Goal: Task Accomplishment & Management: Manage account settings

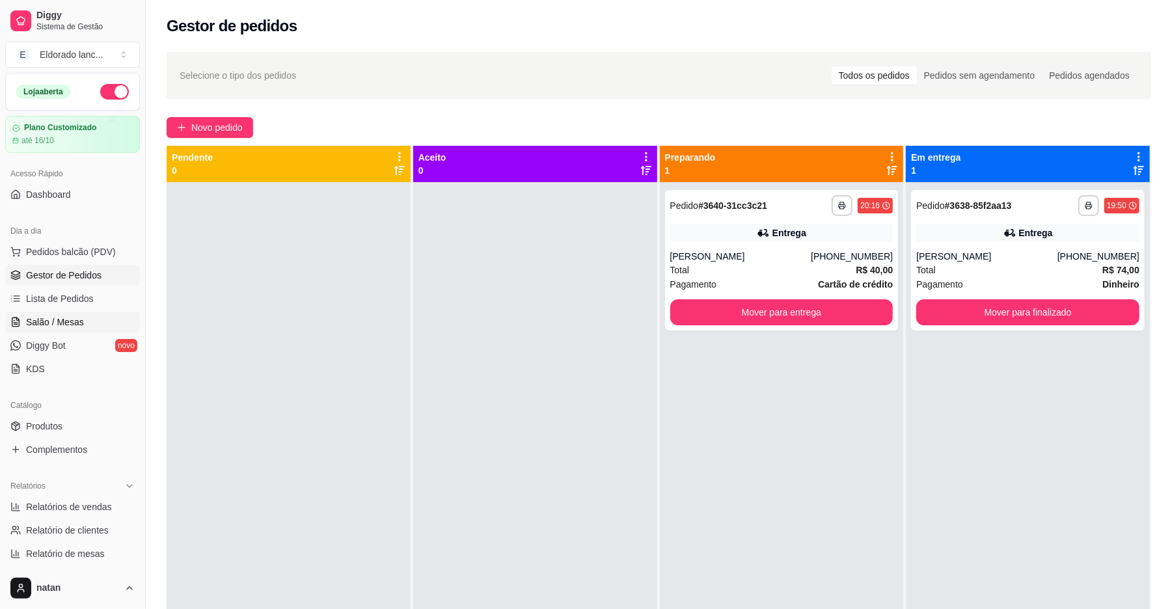
click at [100, 321] on link "Salão / Mesas" at bounding box center [72, 322] width 135 height 21
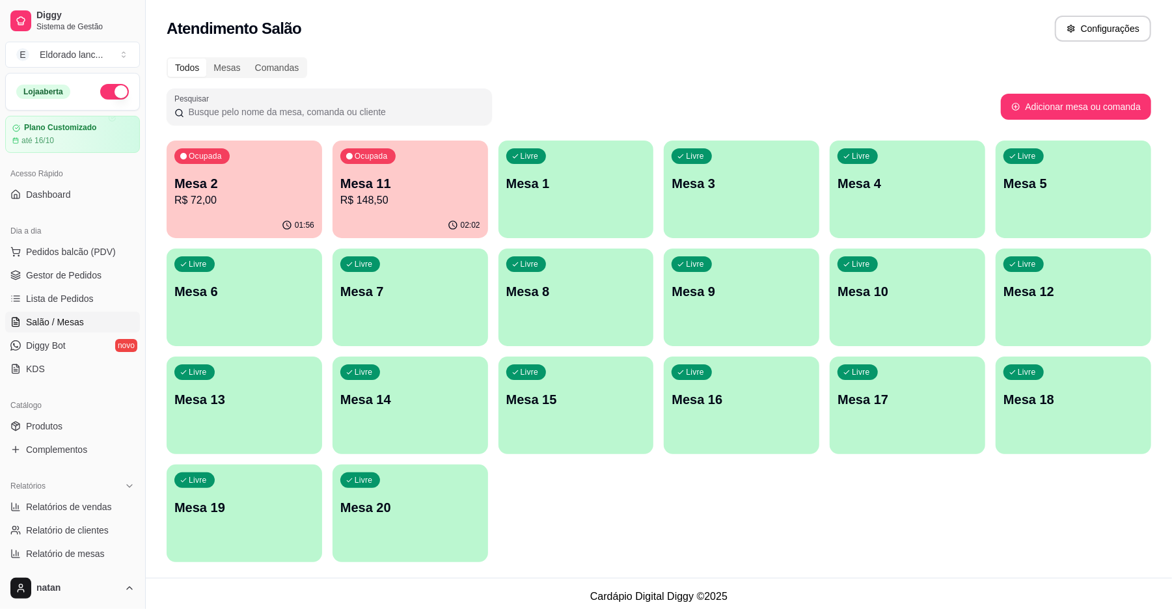
click at [230, 206] on p "R$ 72,00" at bounding box center [244, 201] width 140 height 16
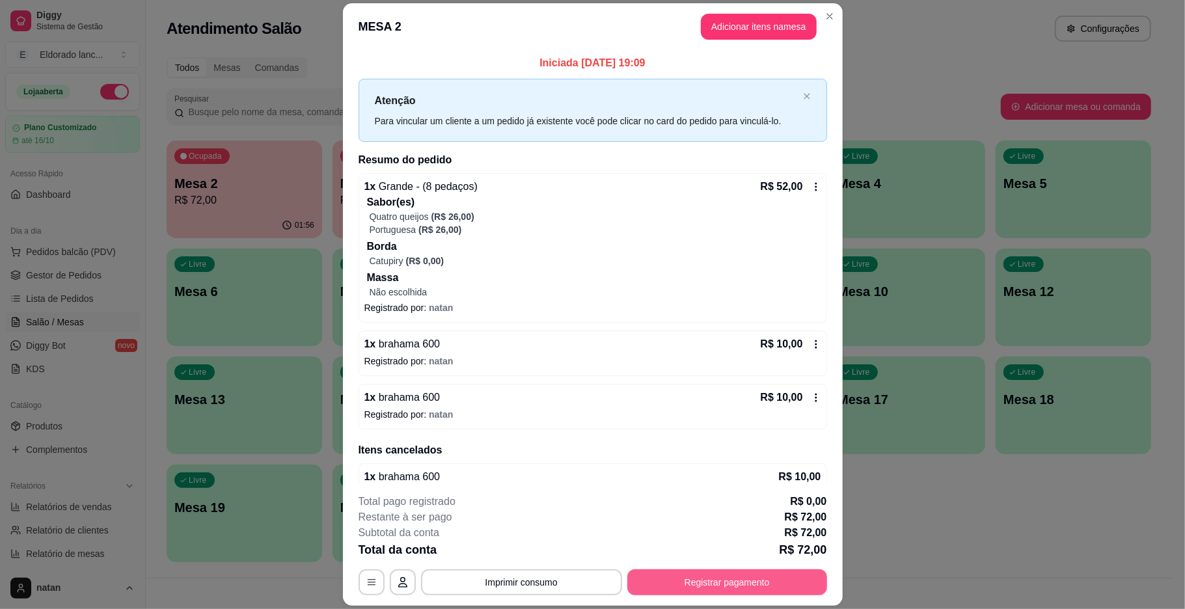
click at [743, 579] on button "Registrar pagamento" at bounding box center [727, 582] width 200 height 26
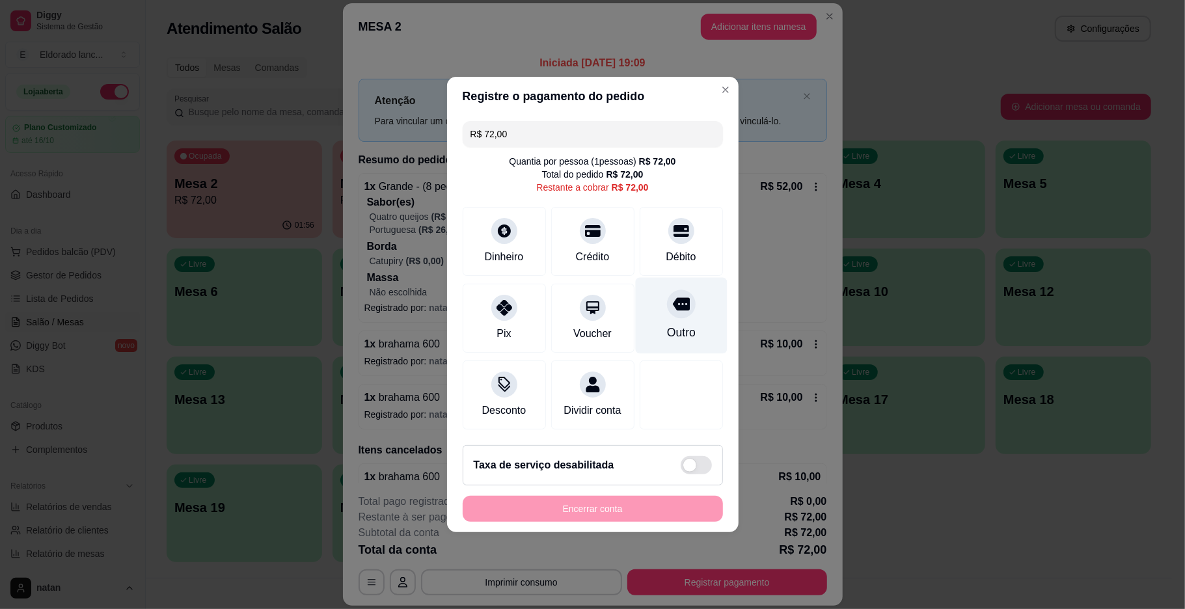
click at [668, 313] on div "Outro" at bounding box center [681, 316] width 92 height 76
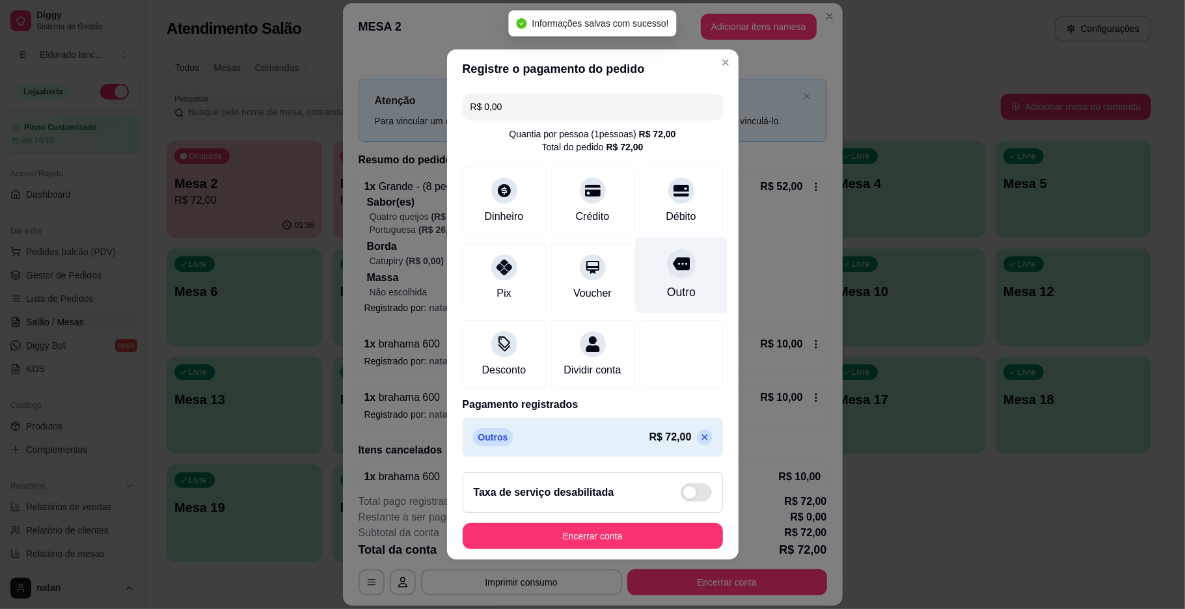
type input "R$ 0,00"
click at [678, 284] on div "Outro" at bounding box center [680, 292] width 29 height 17
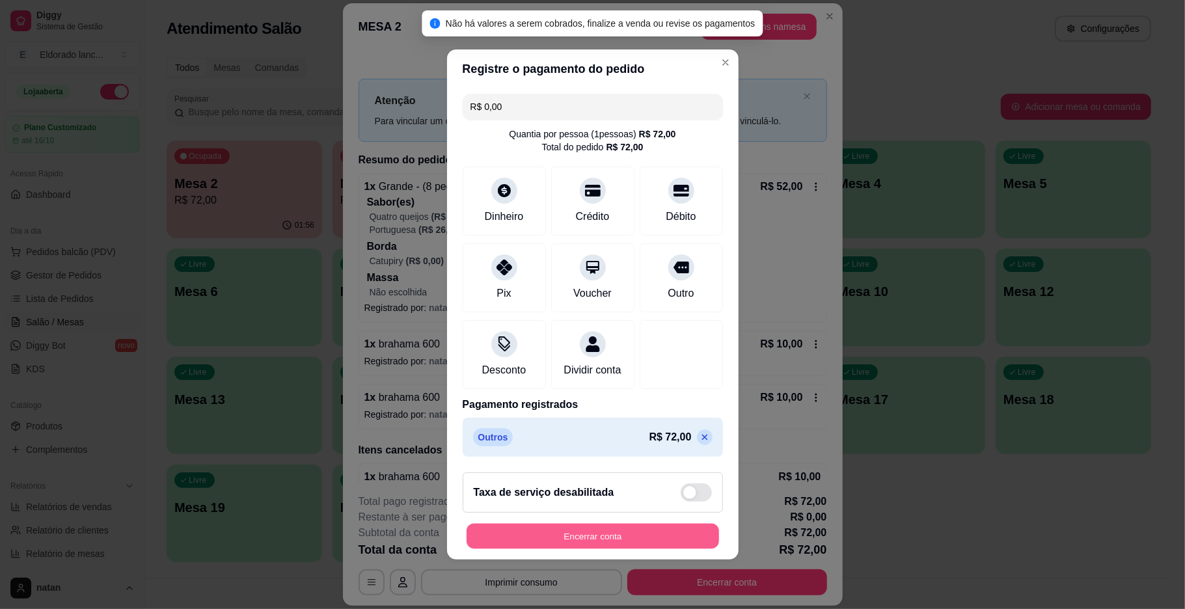
click at [613, 545] on button "Encerrar conta" at bounding box center [593, 536] width 253 height 25
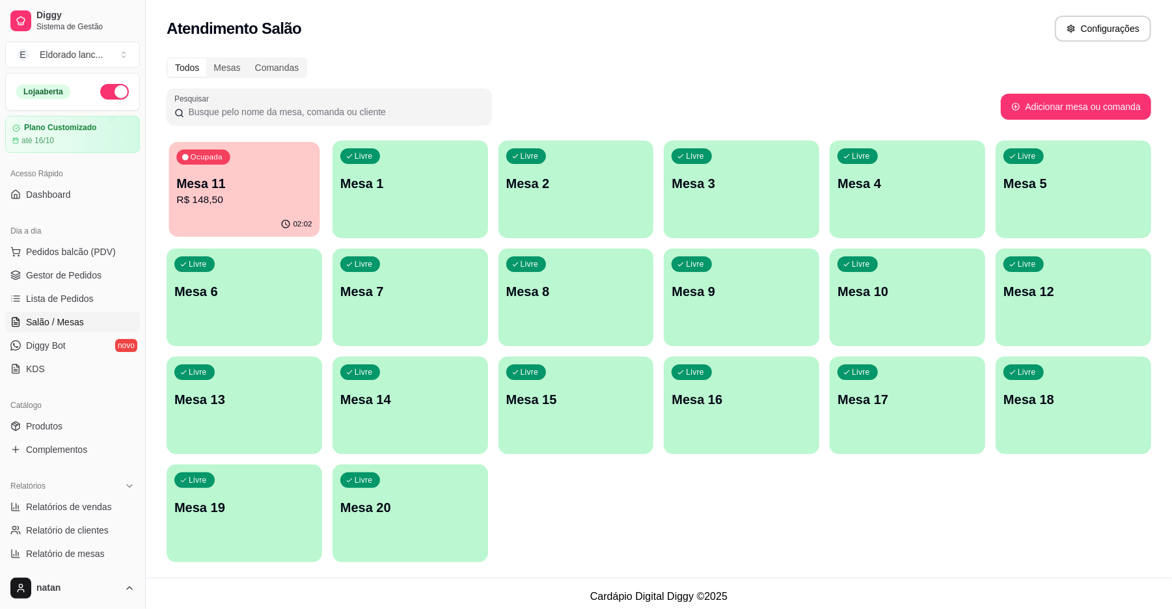
click at [206, 184] on p "Mesa 11" at bounding box center [243, 184] width 135 height 18
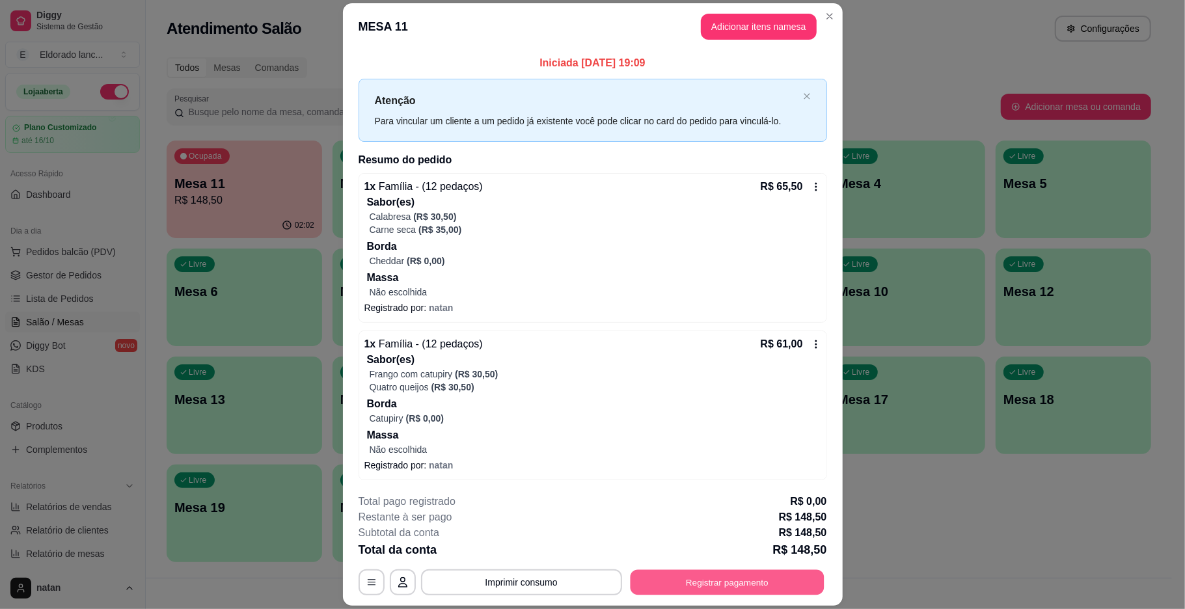
click at [673, 586] on button "Registrar pagamento" at bounding box center [727, 582] width 194 height 25
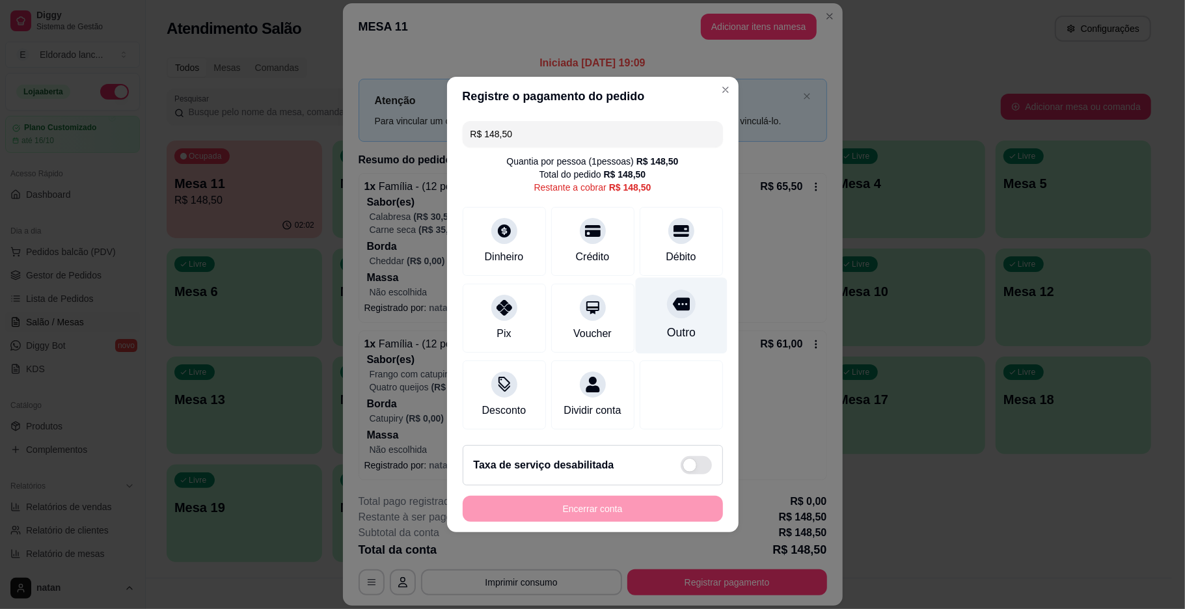
click at [666, 324] on div "Outro" at bounding box center [680, 332] width 29 height 17
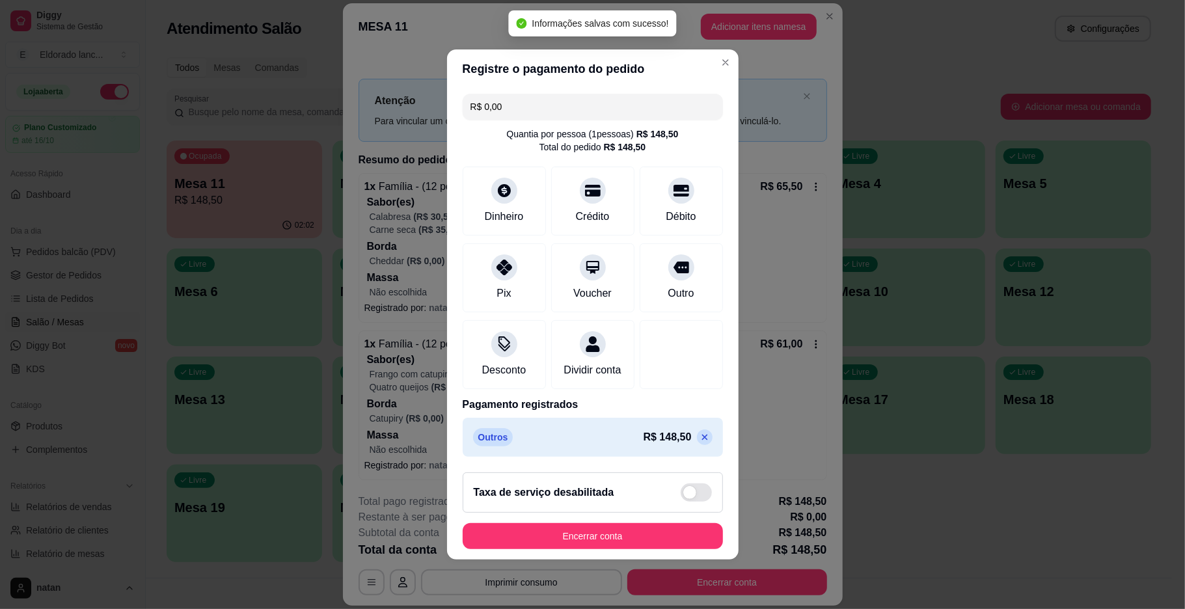
type input "R$ 0,00"
click at [615, 542] on button "Encerrar conta" at bounding box center [593, 536] width 253 height 25
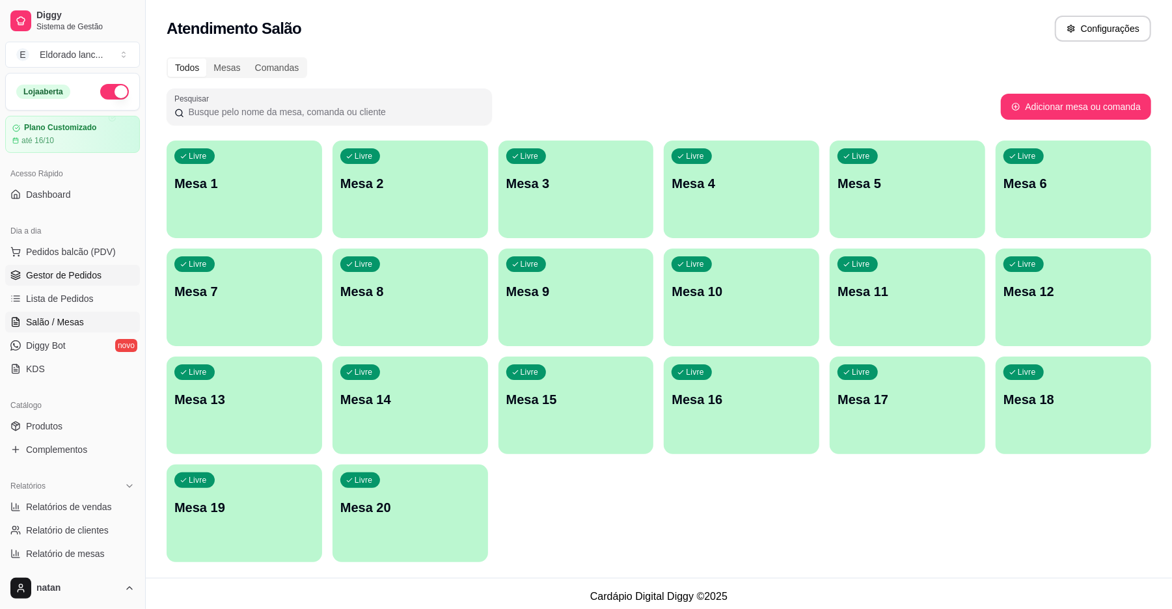
click at [70, 268] on link "Gestor de Pedidos" at bounding box center [72, 275] width 135 height 21
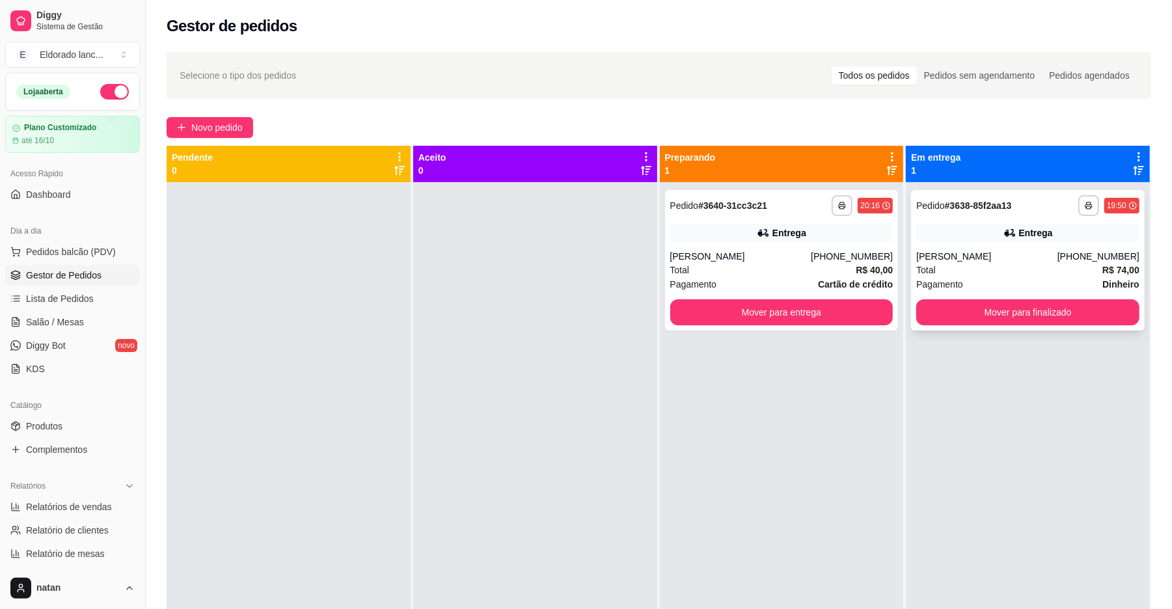
click at [1039, 236] on div "Entrega" at bounding box center [1036, 232] width 34 height 13
click at [997, 298] on div "**********" at bounding box center [1028, 260] width 234 height 141
click at [995, 312] on button "Mover para finalizado" at bounding box center [1027, 312] width 223 height 26
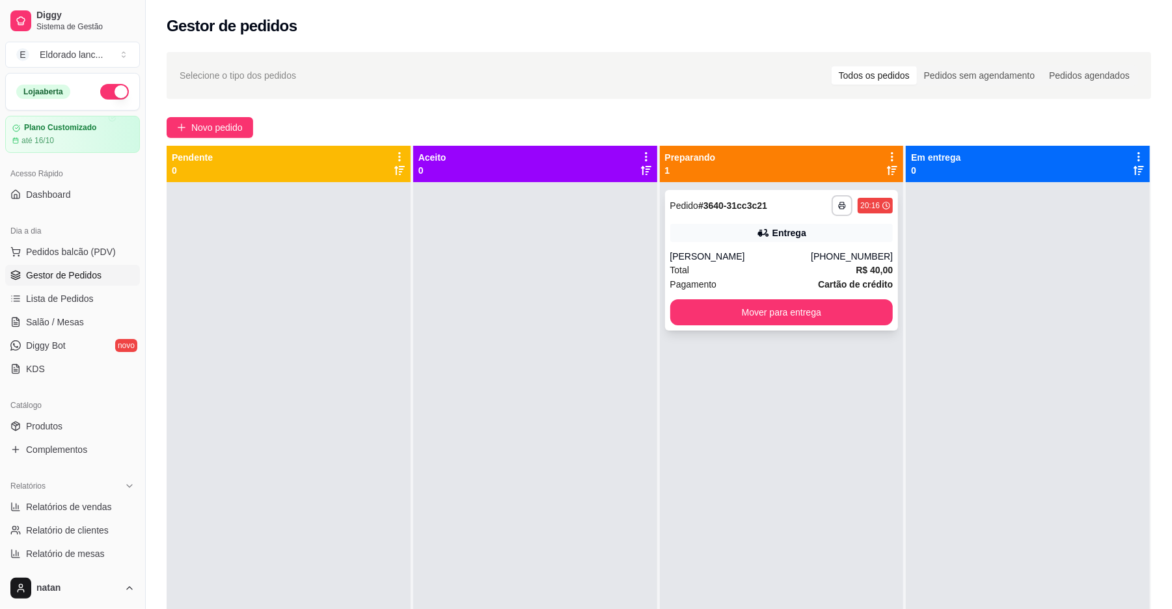
click at [745, 284] on div "Pagamento Cartão de crédito" at bounding box center [781, 284] width 223 height 14
click at [826, 312] on button "Mover para entrega" at bounding box center [782, 312] width 216 height 25
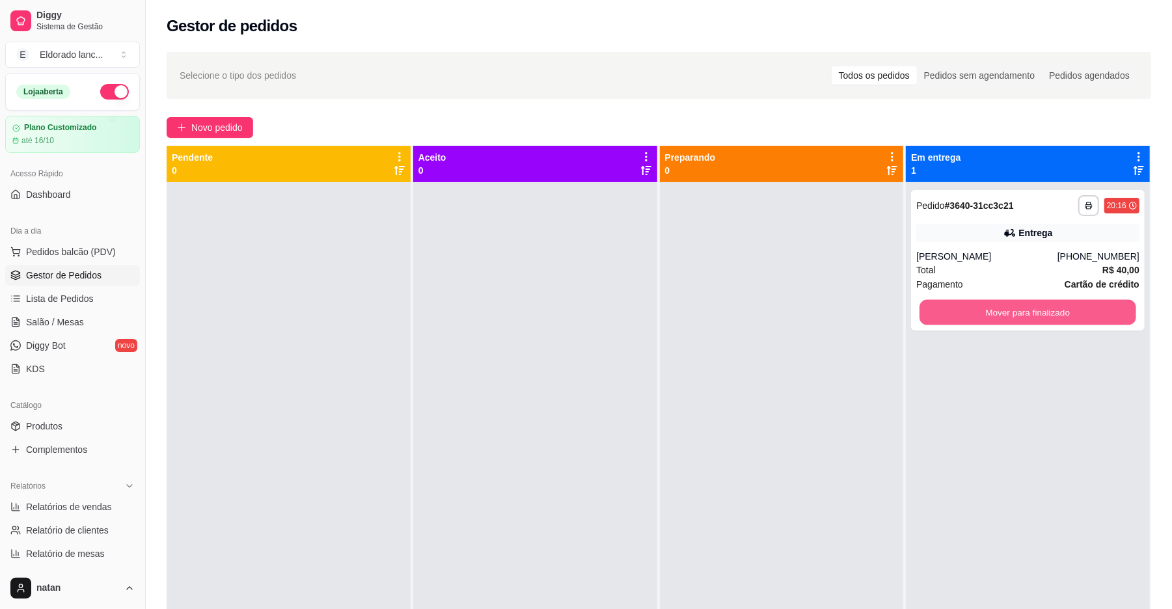
click at [987, 311] on button "Mover para finalizado" at bounding box center [1028, 312] width 216 height 25
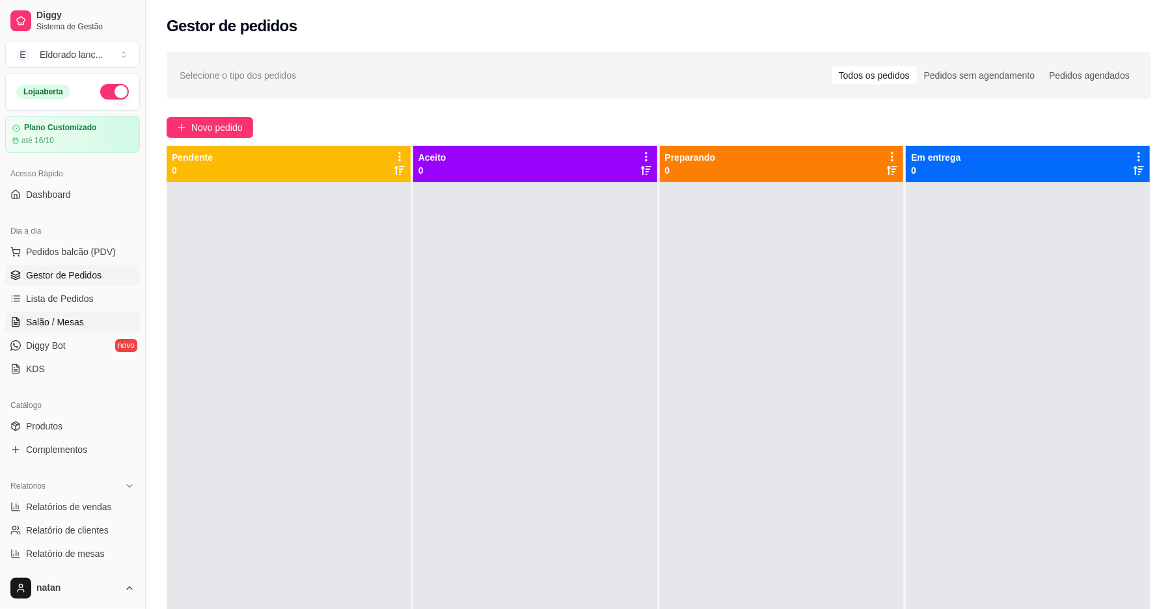
click at [109, 325] on link "Salão / Mesas" at bounding box center [72, 322] width 135 height 21
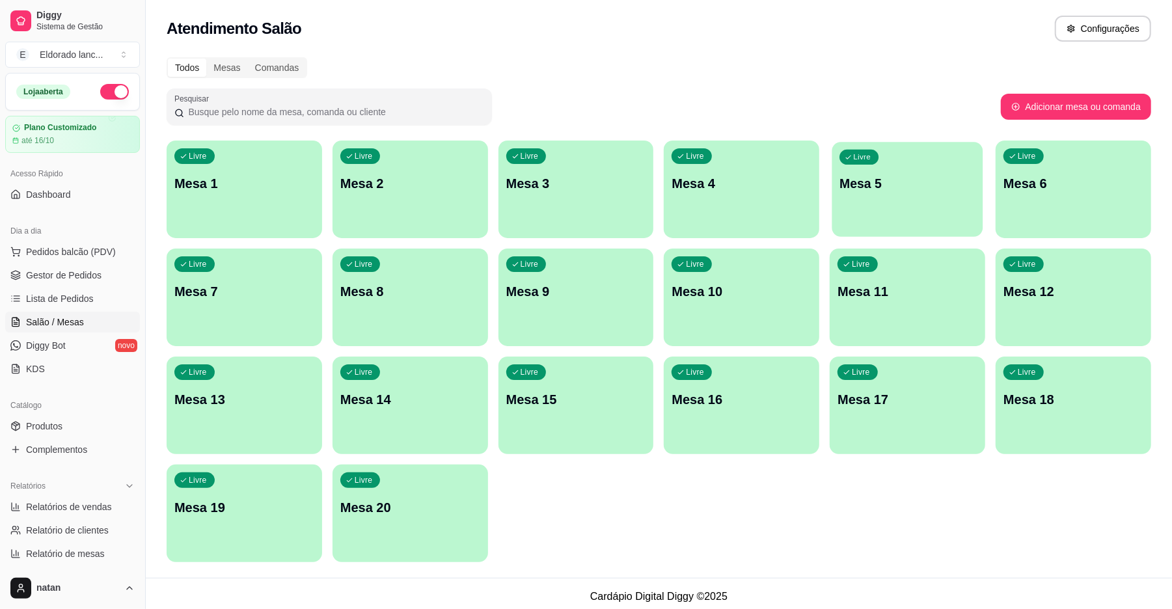
click at [894, 204] on div "Livre Mesa 5" at bounding box center [907, 181] width 151 height 79
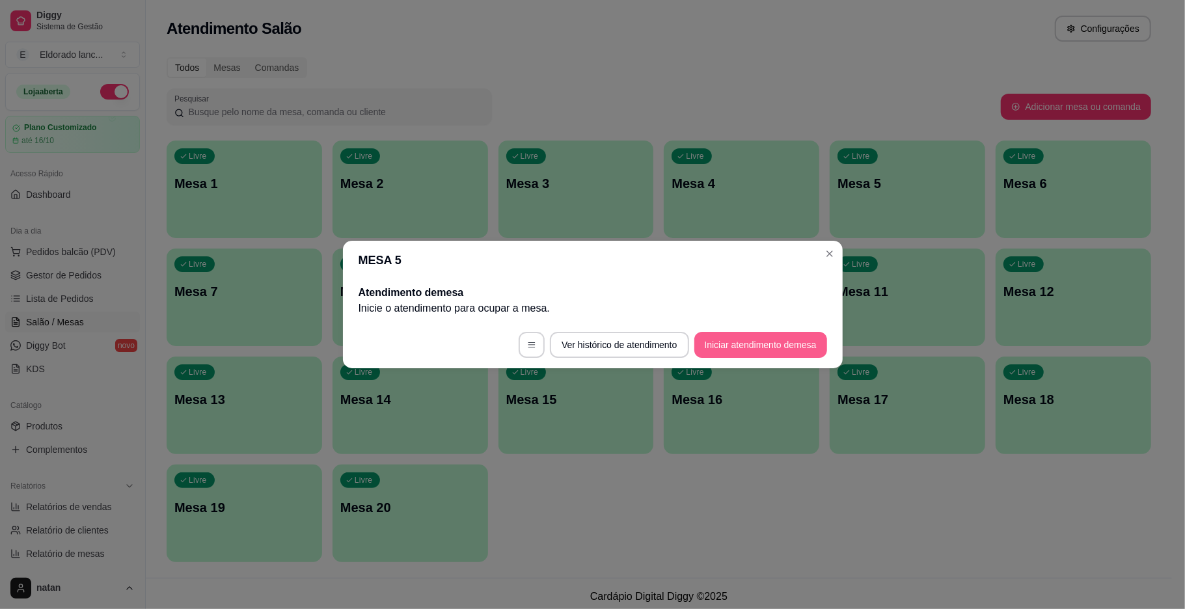
click at [790, 338] on button "Iniciar atendimento de mesa" at bounding box center [760, 345] width 133 height 26
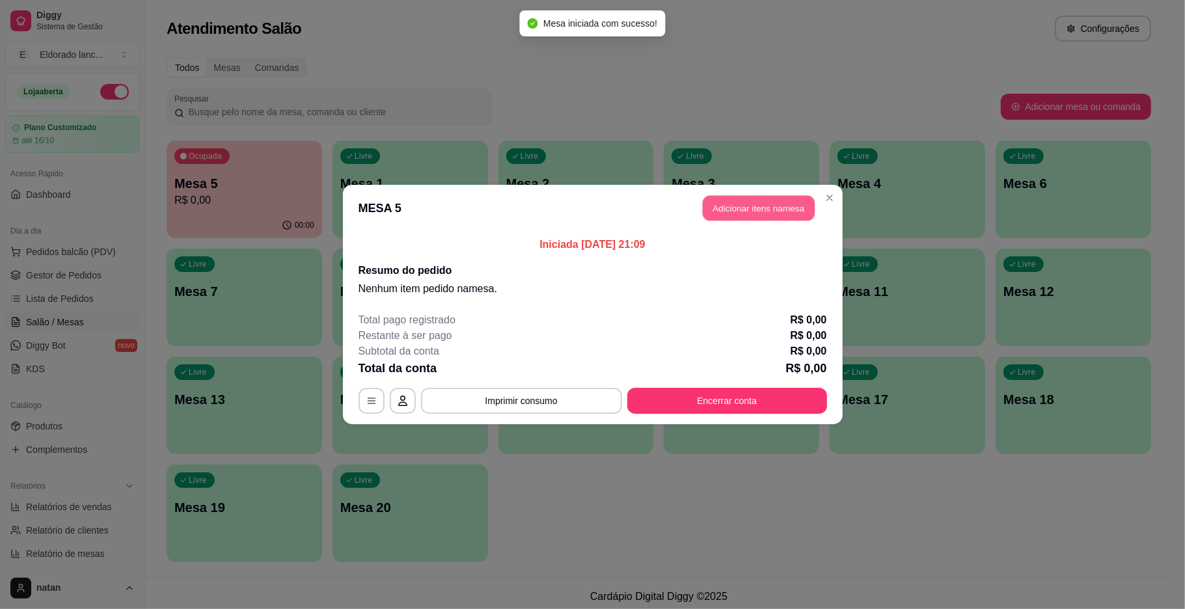
click at [780, 204] on button "Adicionar itens na mesa" at bounding box center [759, 208] width 112 height 25
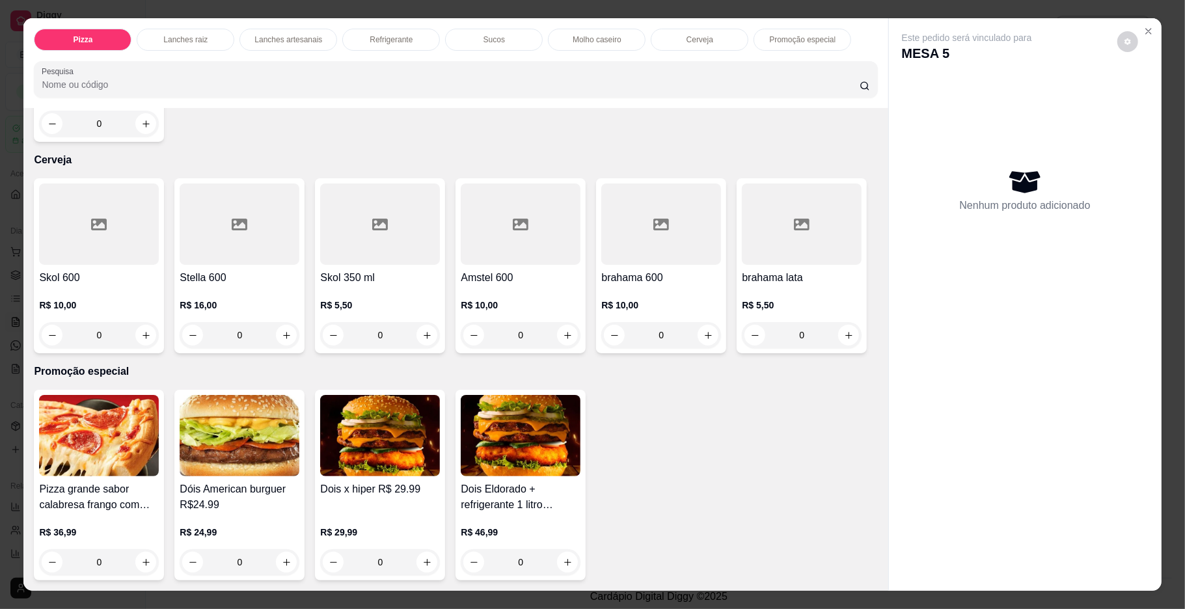
scroll to position [2590, 0]
click at [707, 346] on button "increase-product-quantity" at bounding box center [708, 335] width 20 height 20
type input "1"
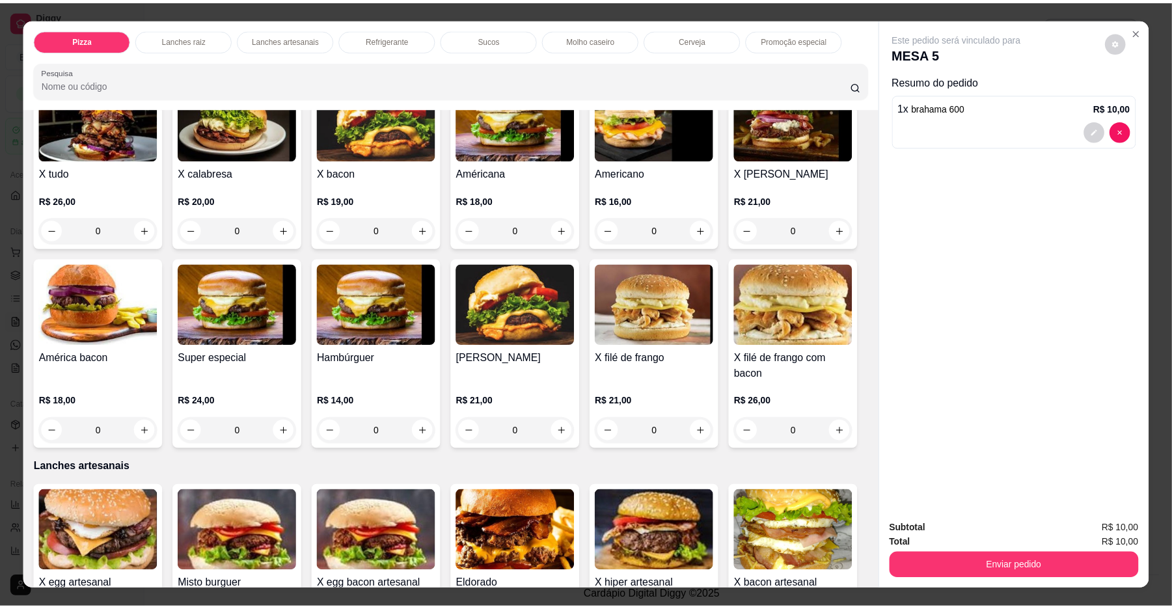
scroll to position [0, 0]
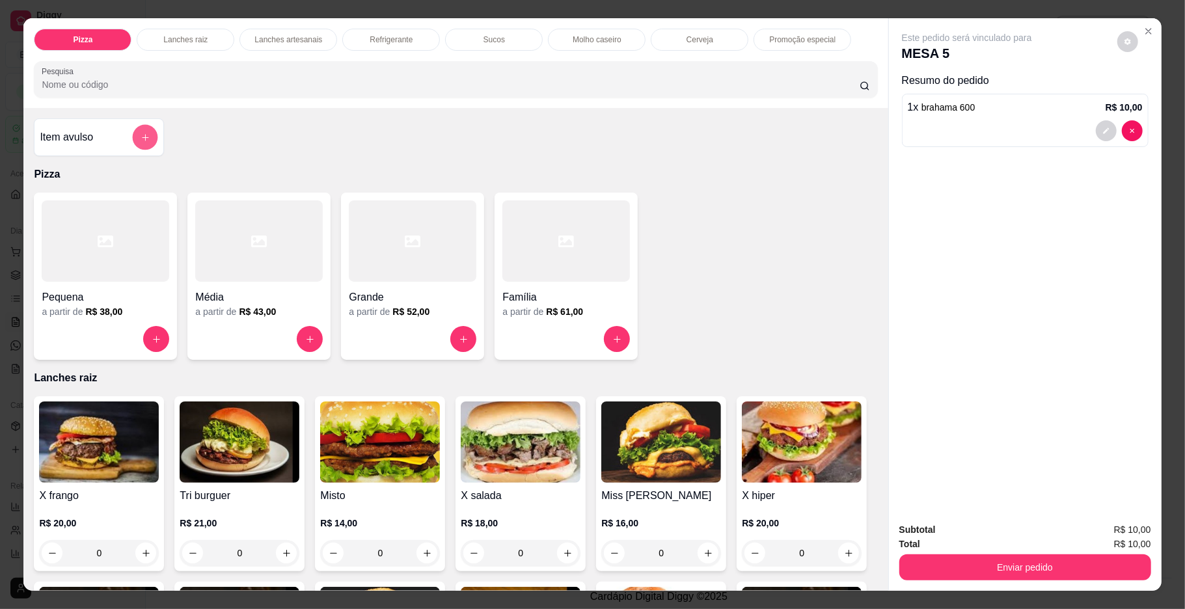
click at [141, 135] on icon "add-separate-item" at bounding box center [146, 138] width 10 height 10
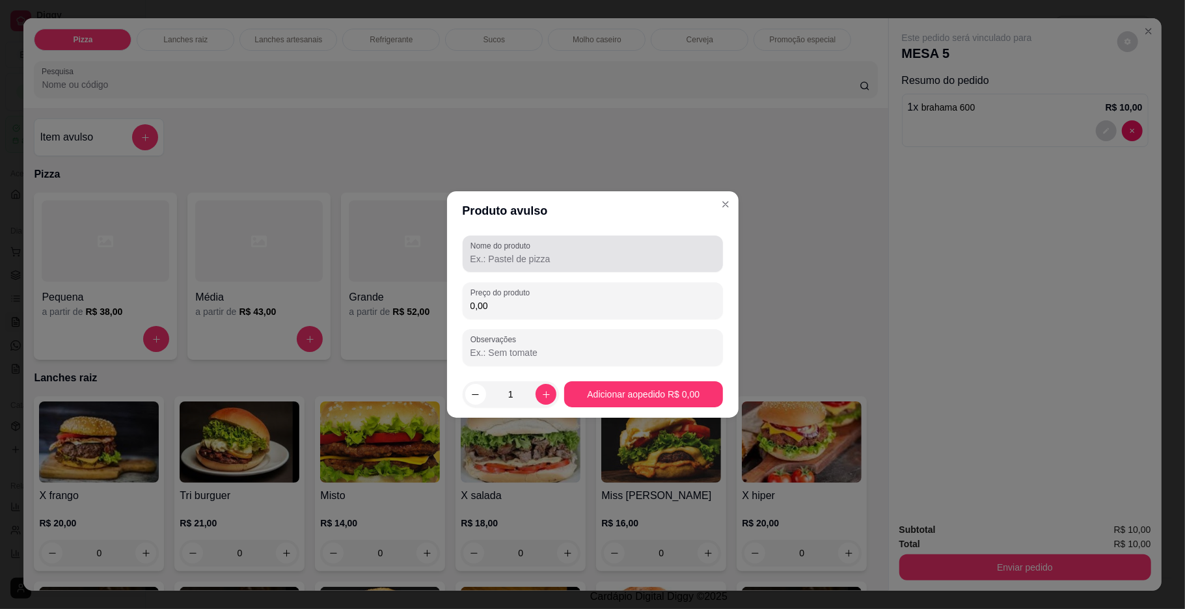
click at [605, 243] on div at bounding box center [593, 254] width 245 height 26
click at [587, 271] on div "Nome do produto" at bounding box center [593, 254] width 260 height 36
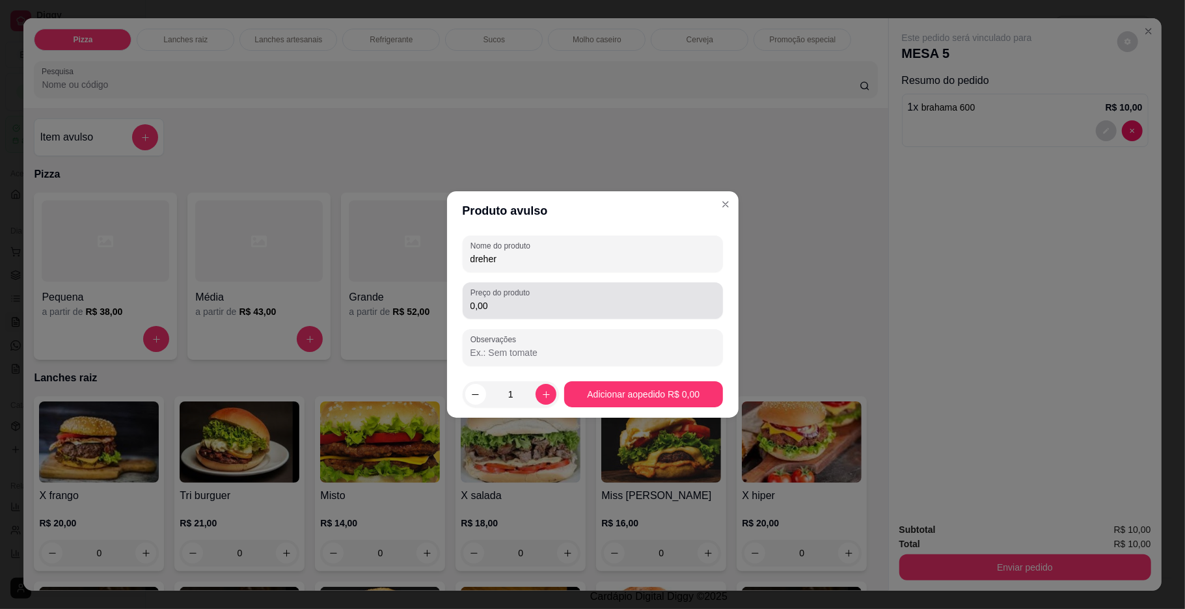
type input "dreher"
click at [564, 315] on div "Preço do produto 0,00" at bounding box center [593, 300] width 260 height 36
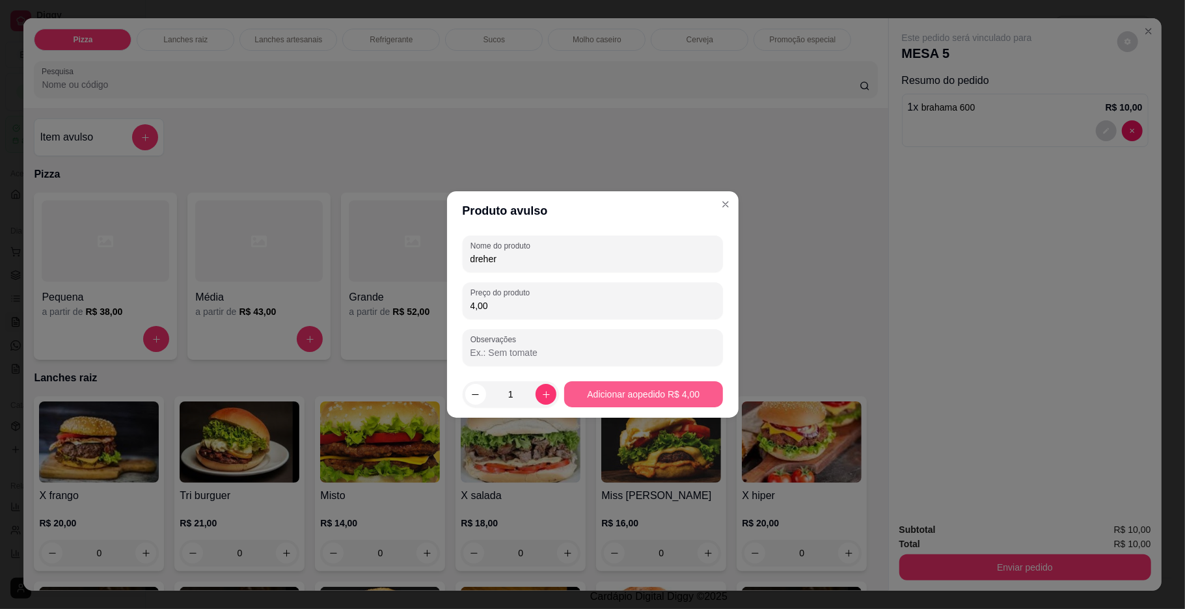
type input "4,00"
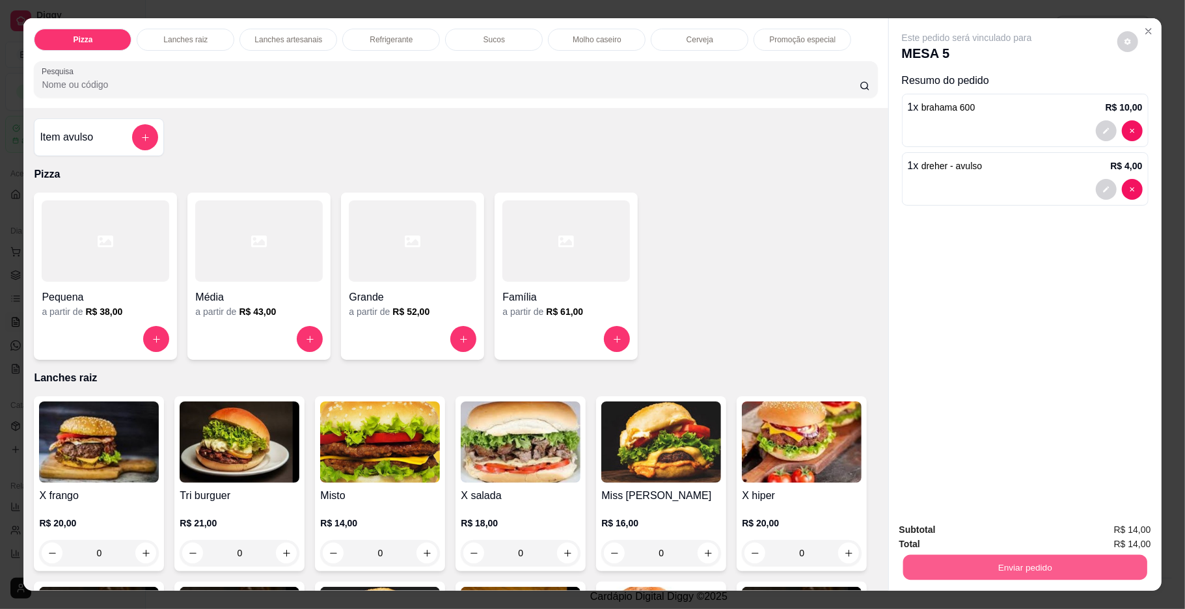
click at [1026, 568] on button "Enviar pedido" at bounding box center [1025, 567] width 244 height 25
click at [1109, 536] on button "Enviar pedido" at bounding box center [1116, 535] width 72 height 24
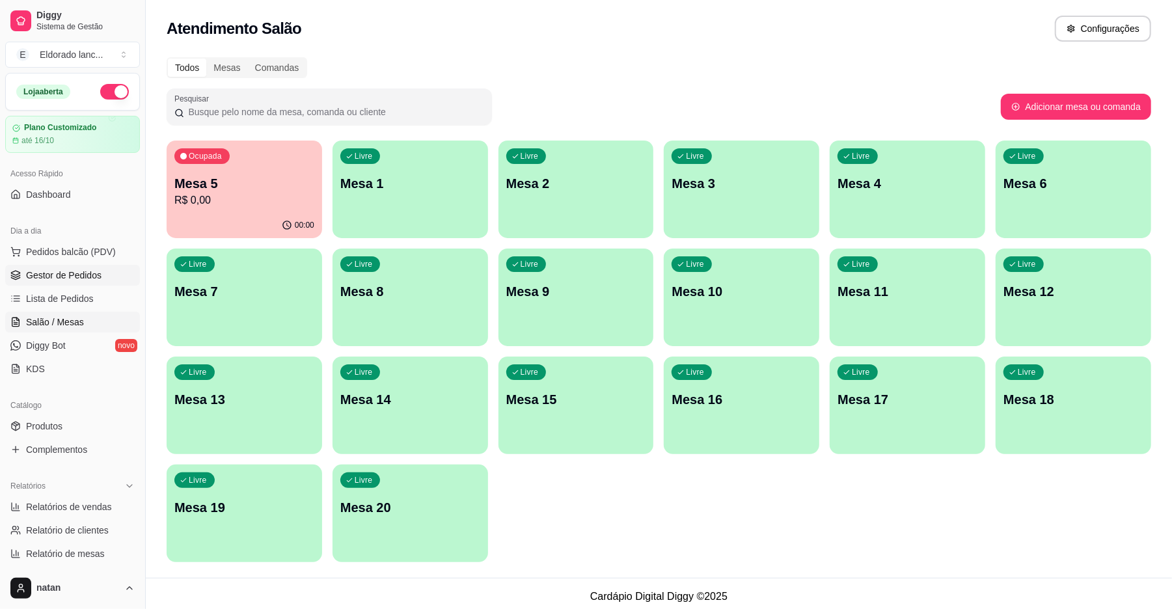
click at [61, 268] on link "Gestor de Pedidos" at bounding box center [72, 275] width 135 height 21
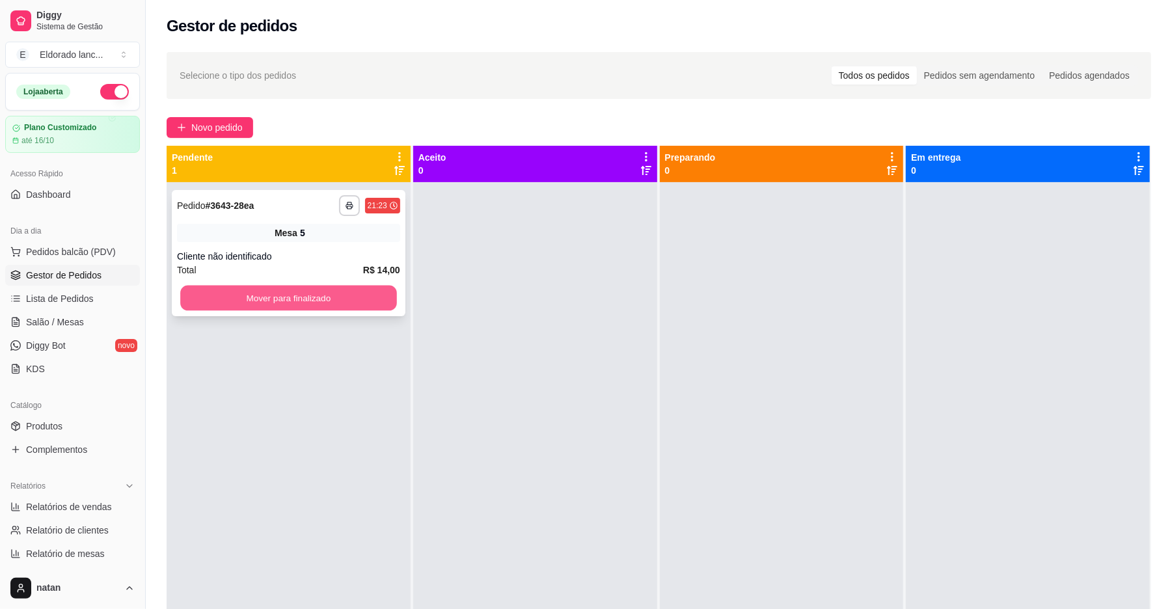
click at [303, 303] on button "Mover para finalizado" at bounding box center [288, 298] width 216 height 25
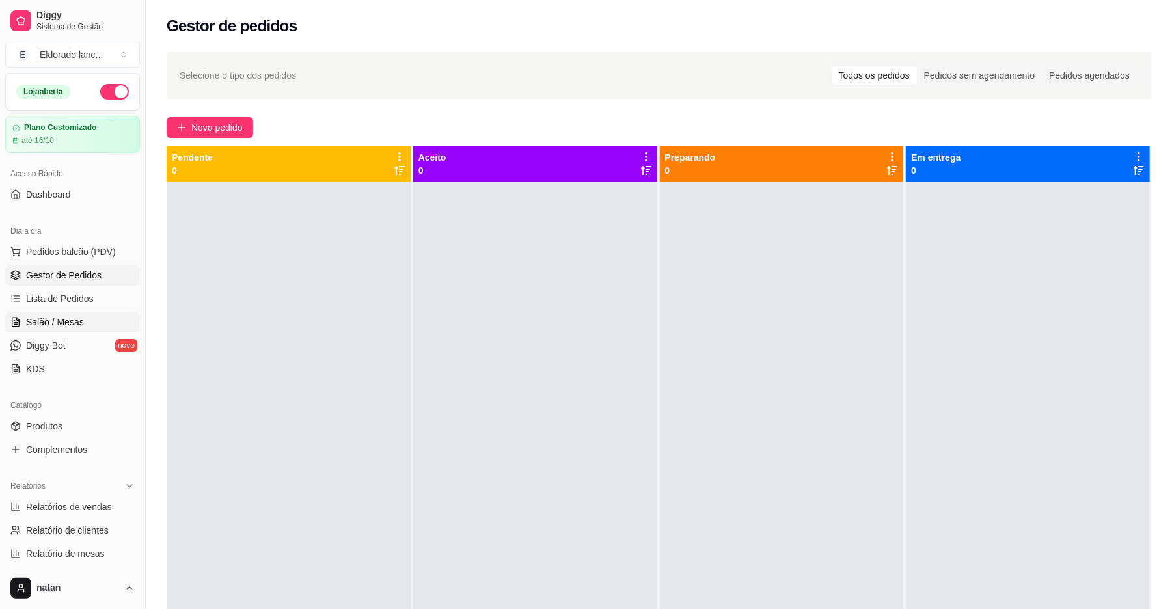
click at [97, 314] on link "Salão / Mesas" at bounding box center [72, 322] width 135 height 21
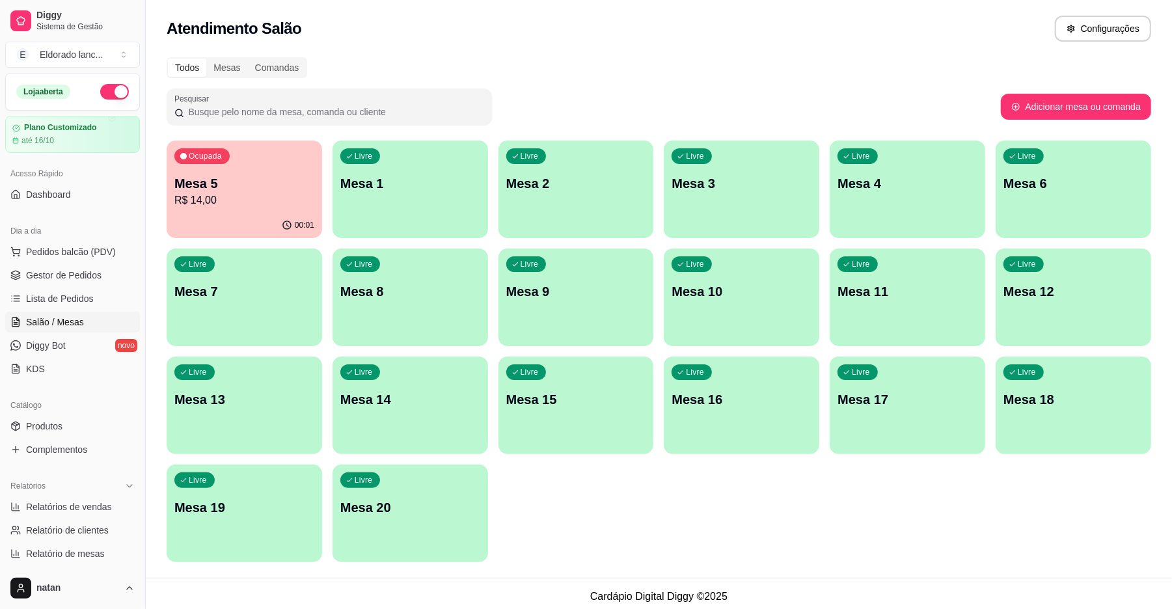
click at [258, 155] on div "Ocupada Mesa 5 R$ 14,00" at bounding box center [245, 177] width 156 height 72
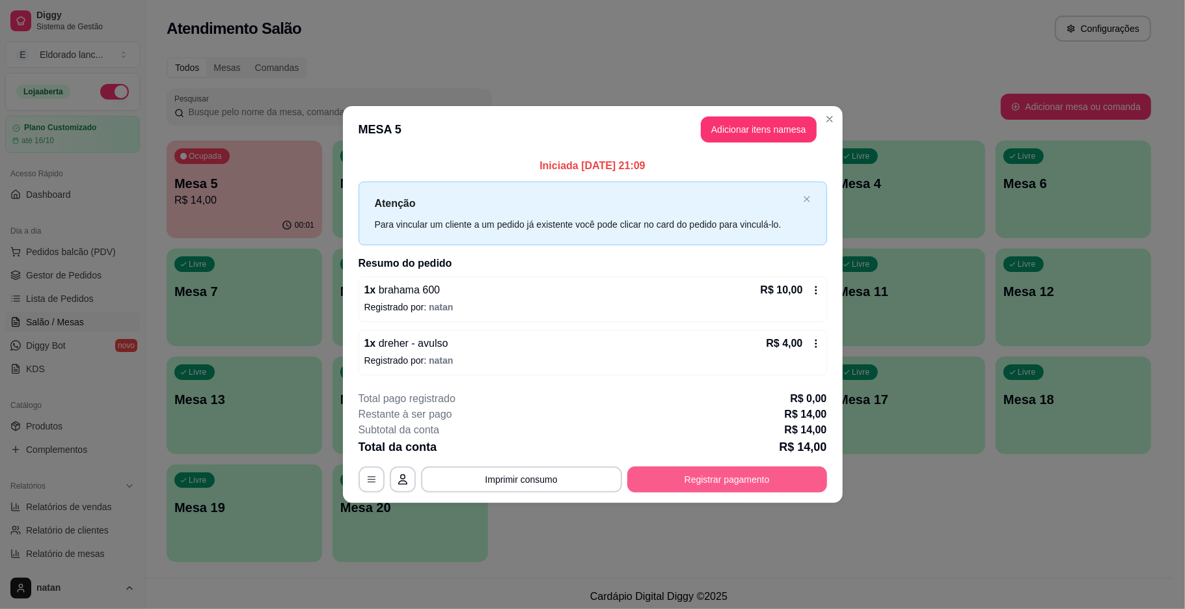
click at [721, 489] on button "Registrar pagamento" at bounding box center [727, 480] width 200 height 26
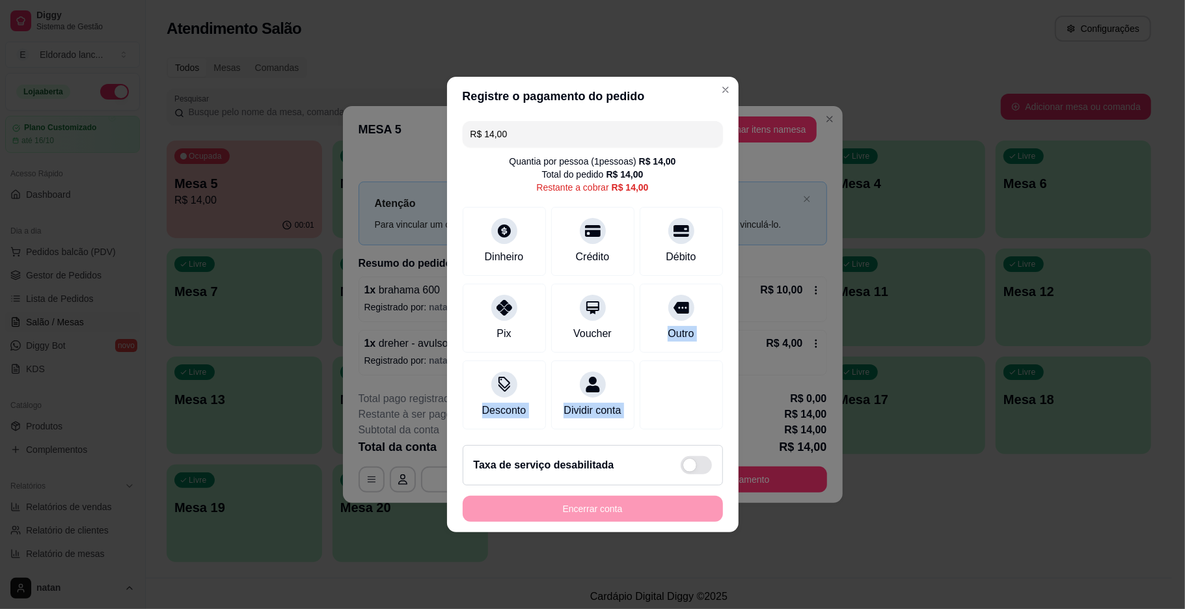
drag, startPoint x: 678, startPoint y: 300, endPoint x: 657, endPoint y: 459, distance: 160.3
click at [657, 459] on section "Registre o pagamento do pedido R$ 14,00 Quantia por pessoa ( 1 pessoas) R$ 14,0…" at bounding box center [593, 305] width 292 height 456
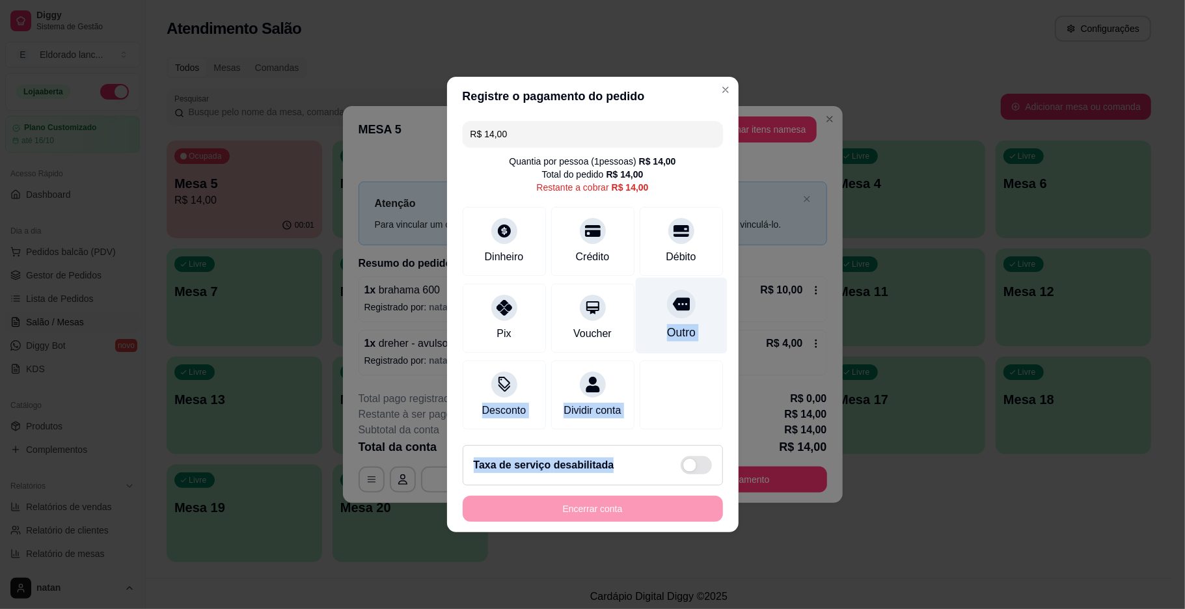
click at [679, 325] on div "Outro" at bounding box center [680, 332] width 29 height 17
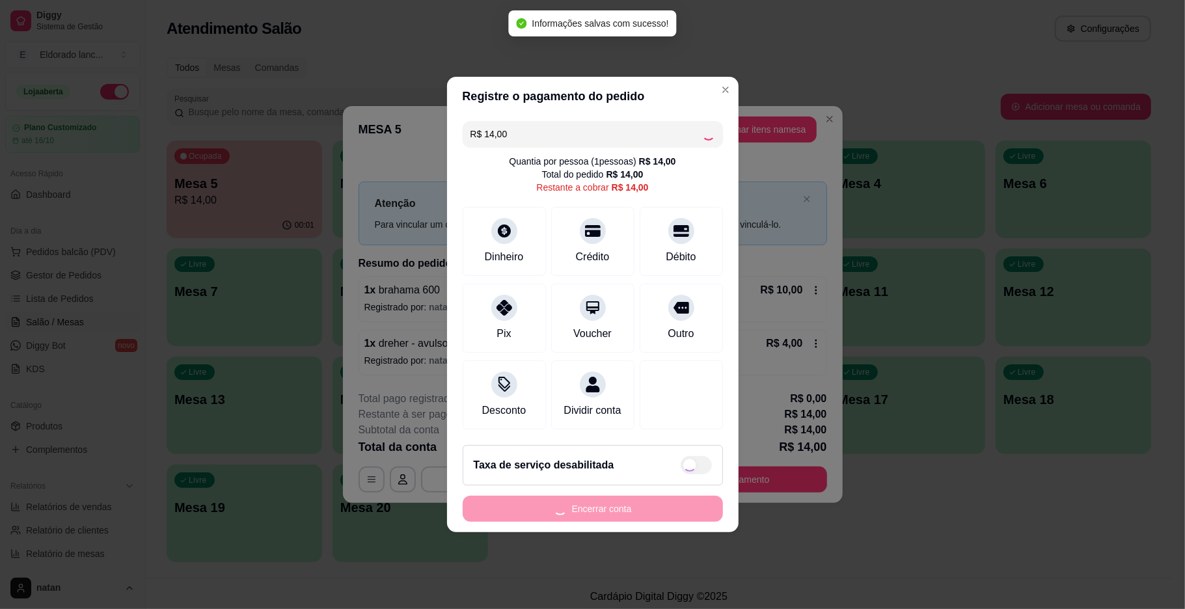
type input "R$ 0,00"
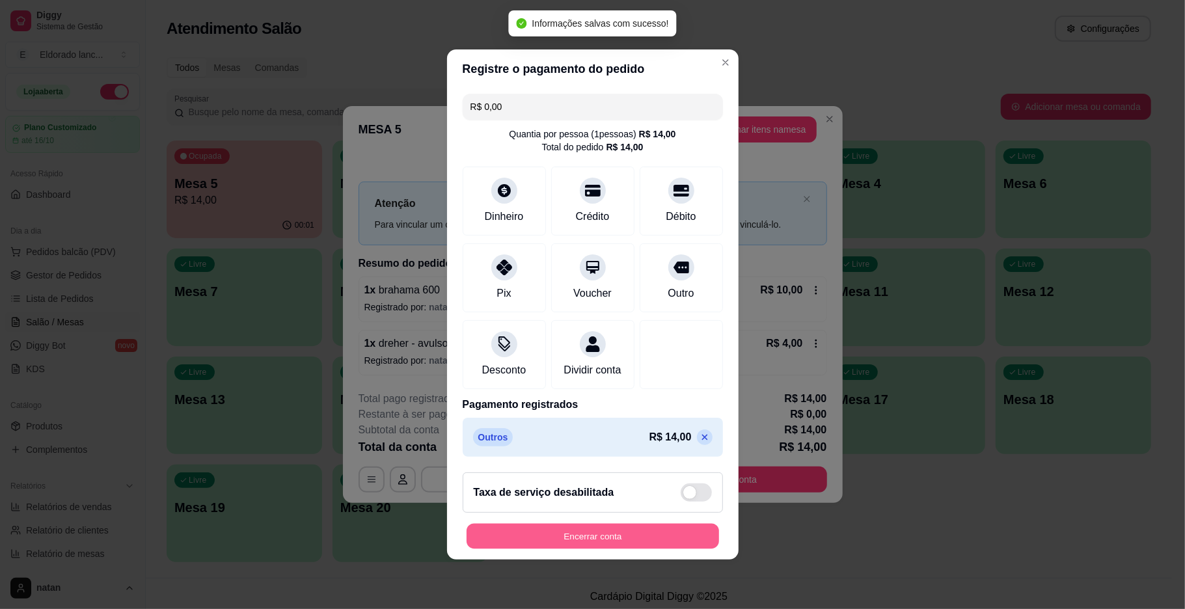
click at [607, 545] on button "Encerrar conta" at bounding box center [593, 536] width 253 height 25
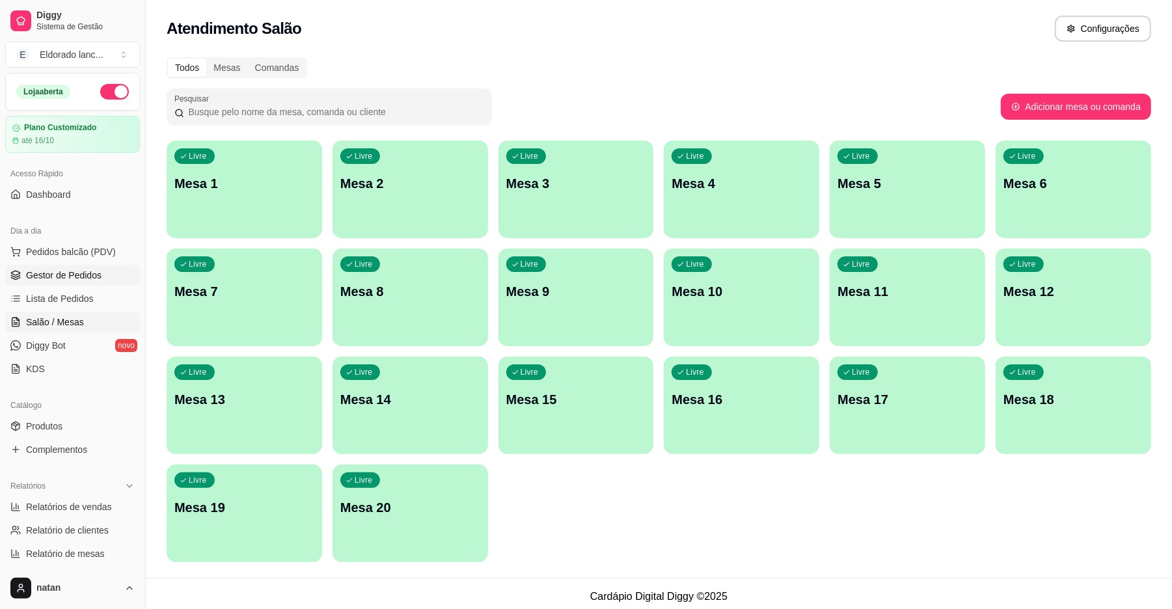
click at [85, 271] on span "Gestor de Pedidos" at bounding box center [63, 275] width 75 height 13
